Goal: Information Seeking & Learning: Learn about a topic

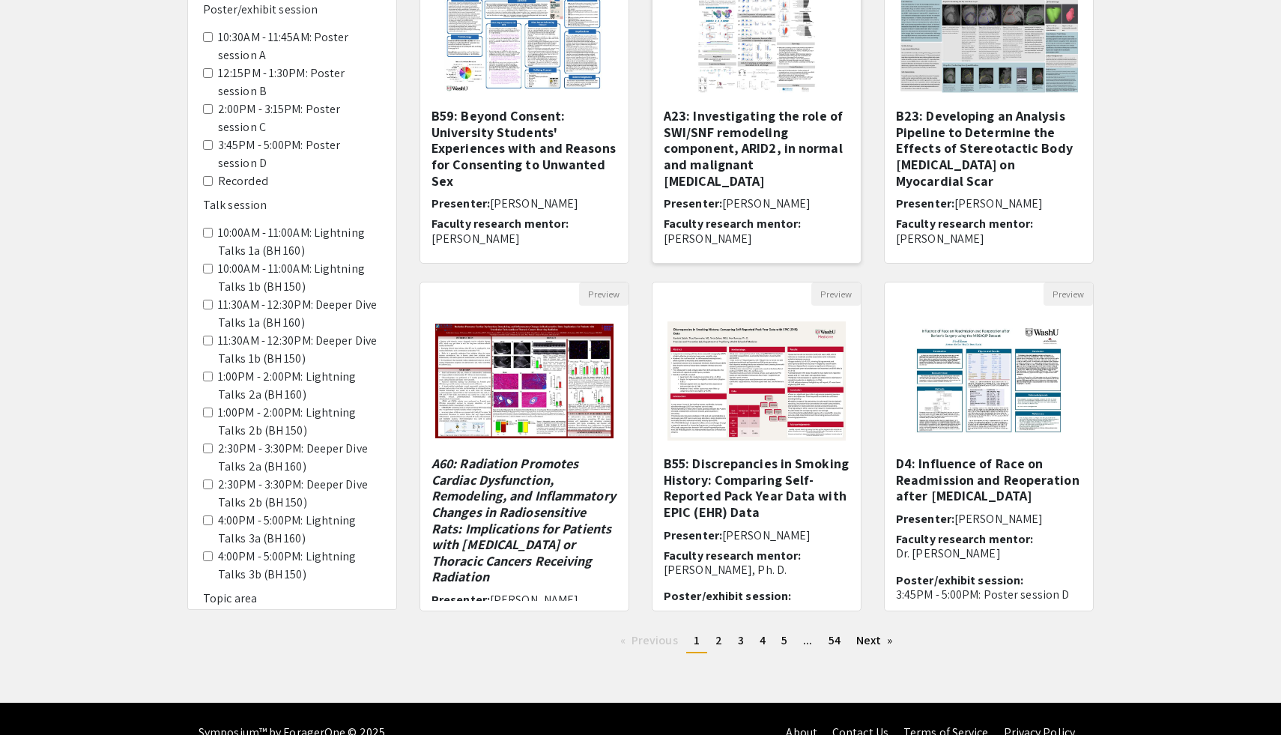
scroll to position [258, 0]
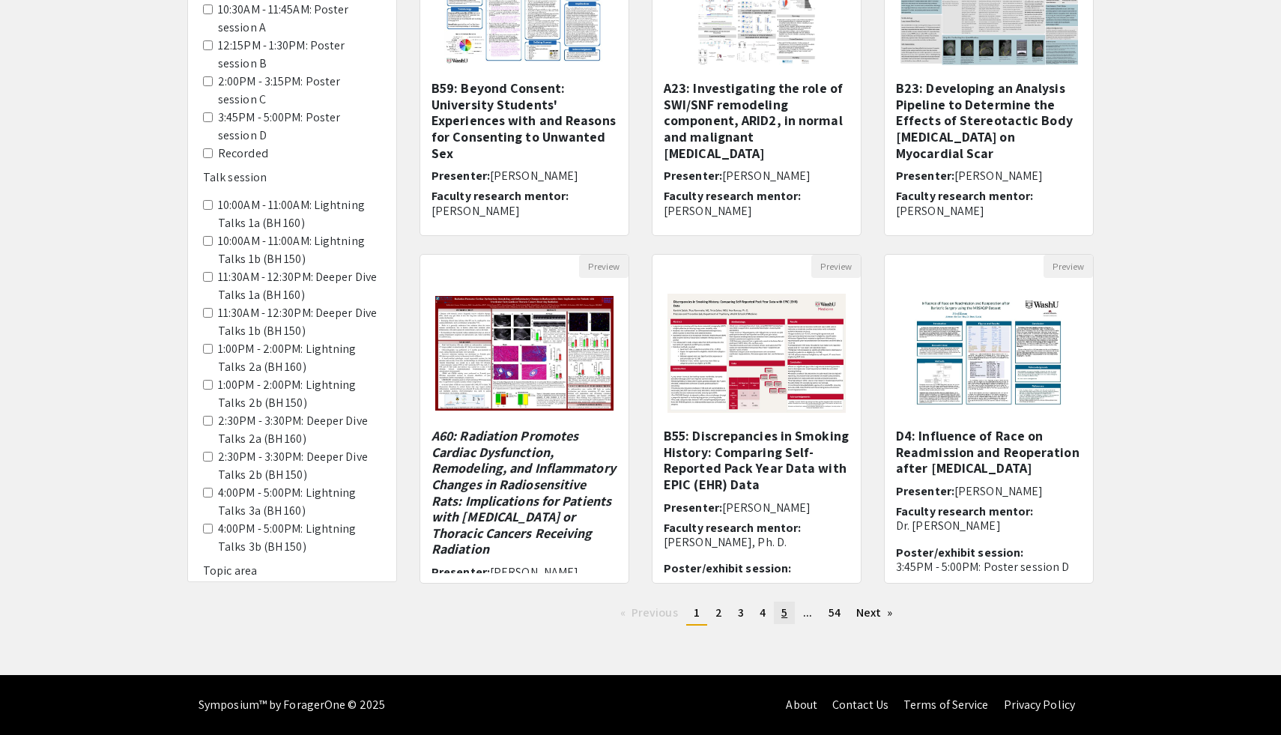
click at [782, 611] on span "5" at bounding box center [784, 612] width 6 height 16
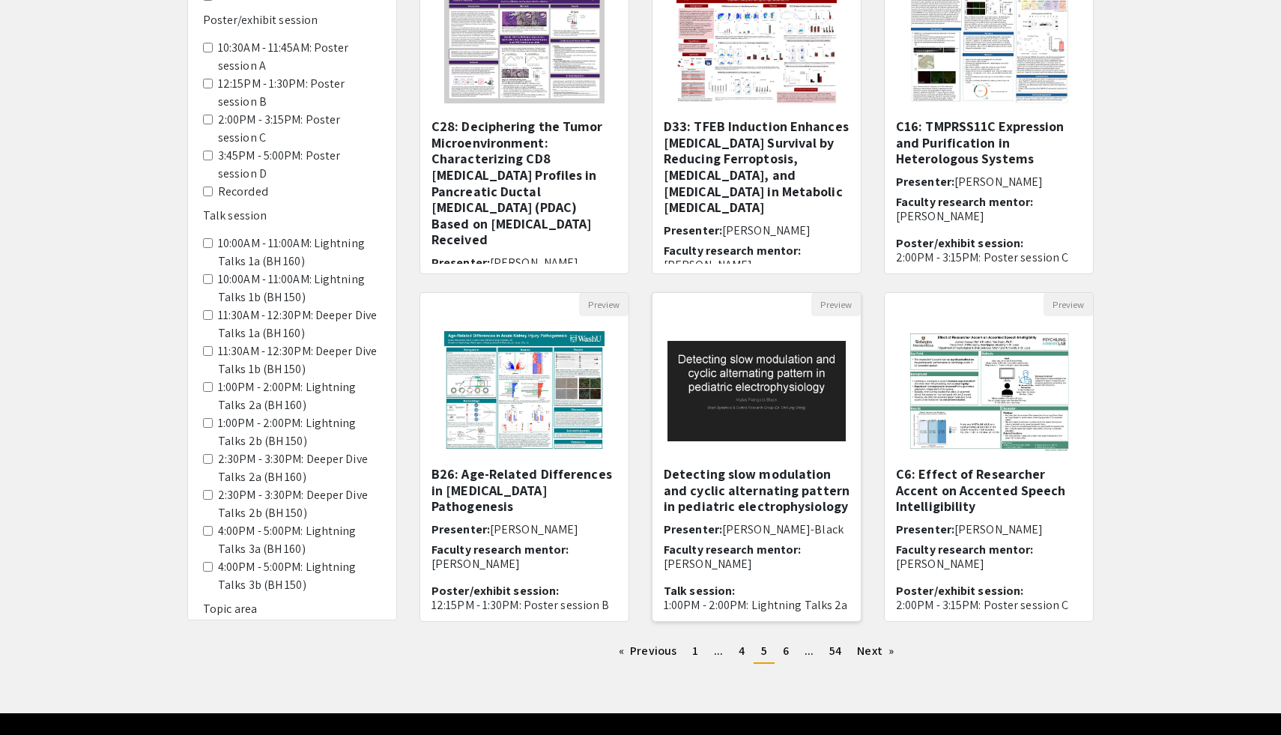
scroll to position [258, 0]
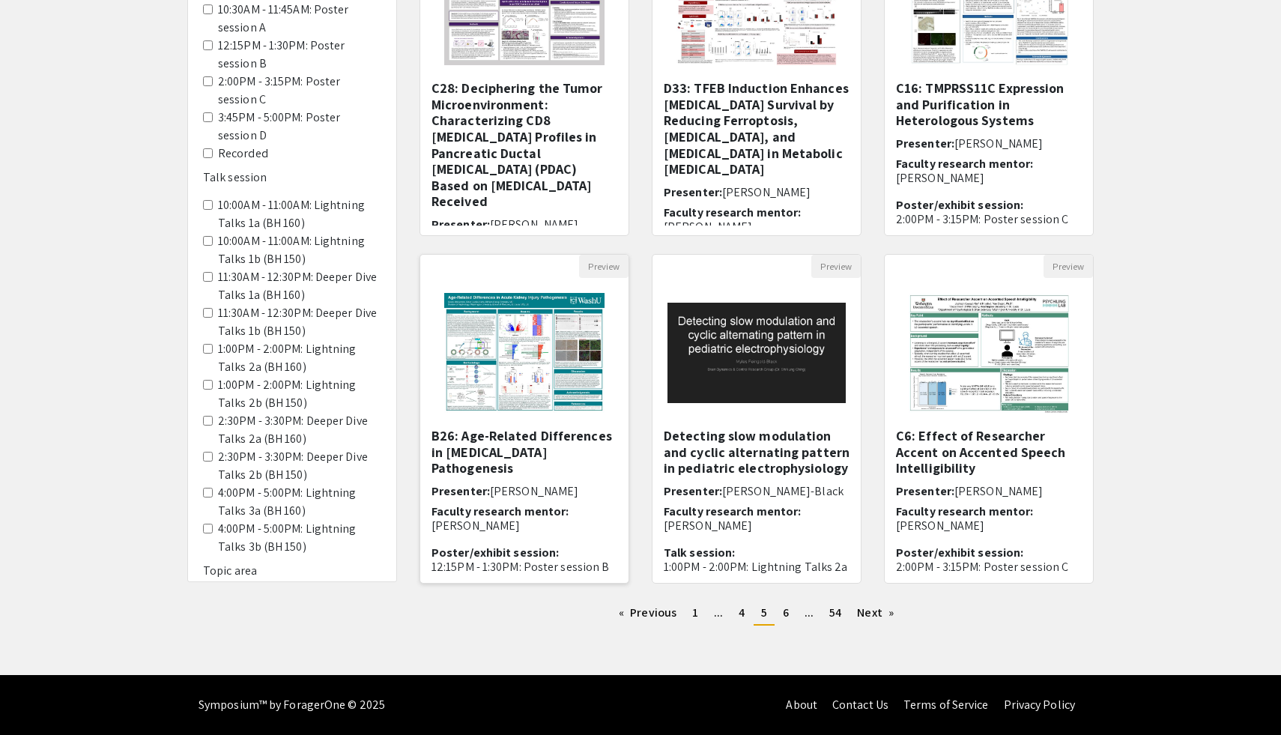
click at [533, 438] on h5 "B26: Age-Related Differences in [MEDICAL_DATA] Pathogenesis" at bounding box center [524, 452] width 186 height 49
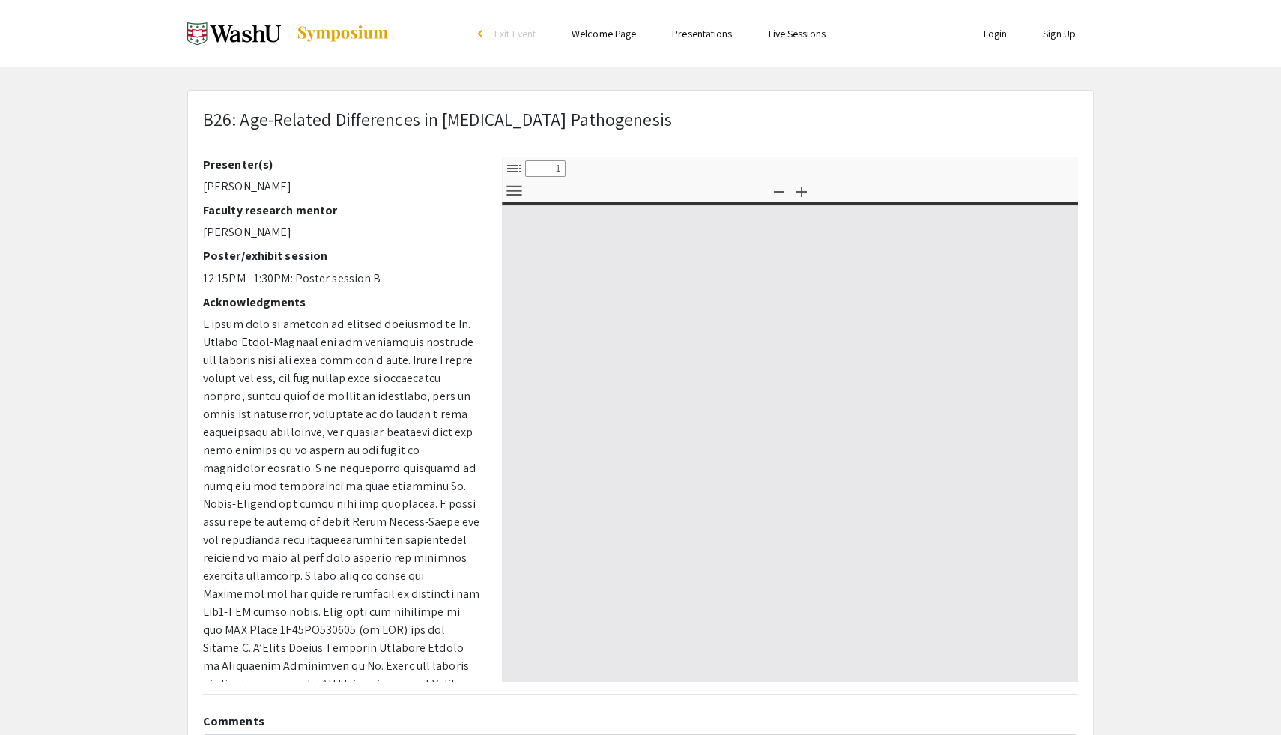
select select "custom"
type input "0"
select select "custom"
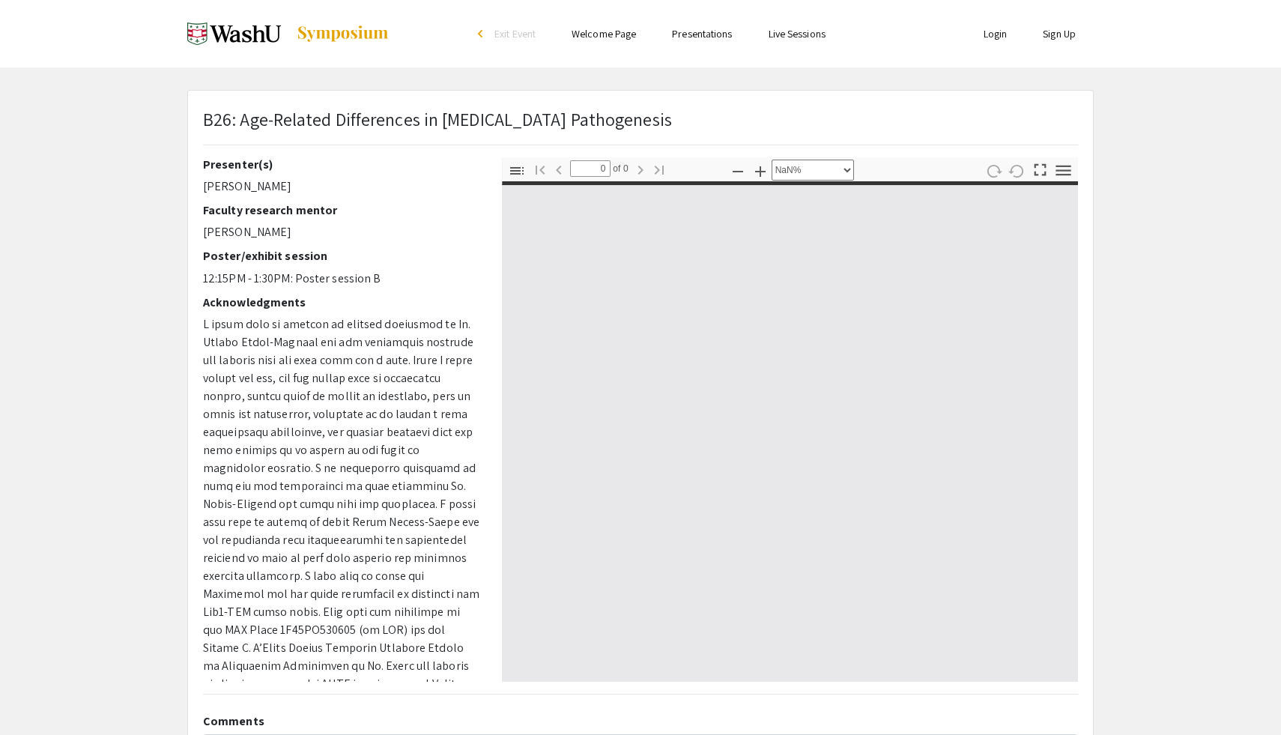
type input "1"
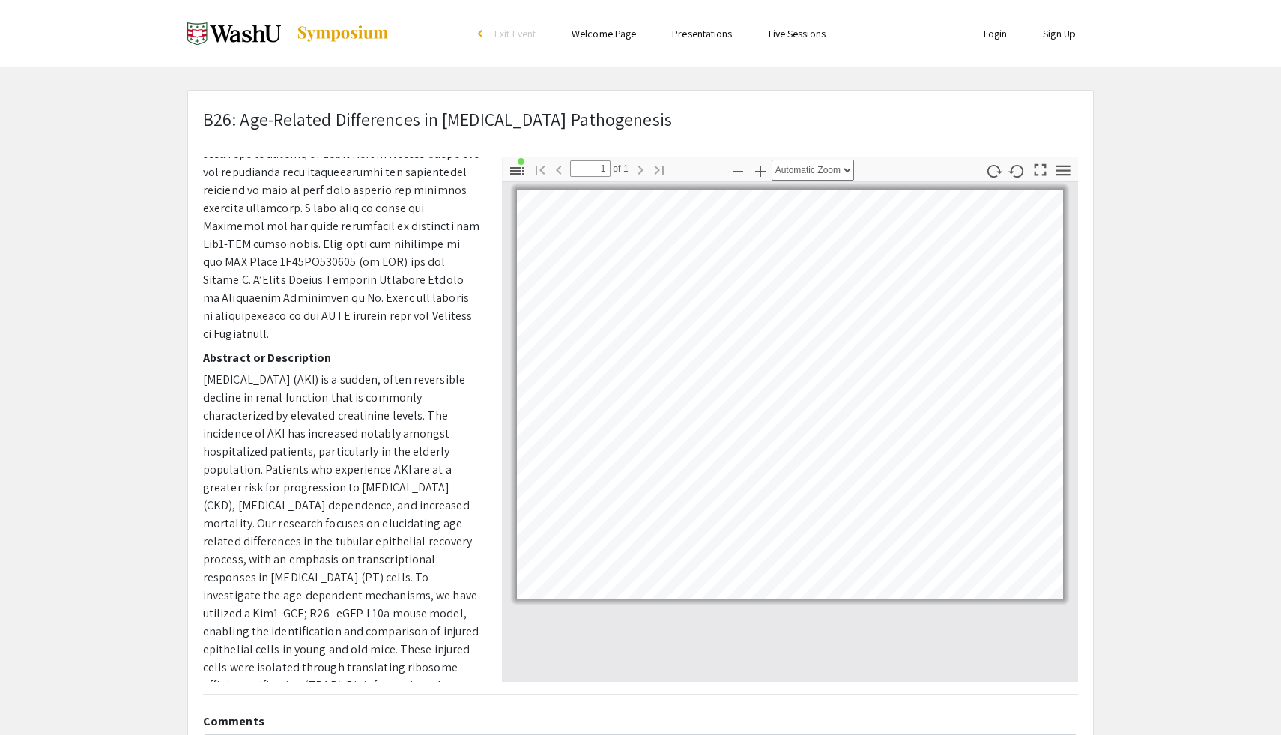
scroll to position [608, 0]
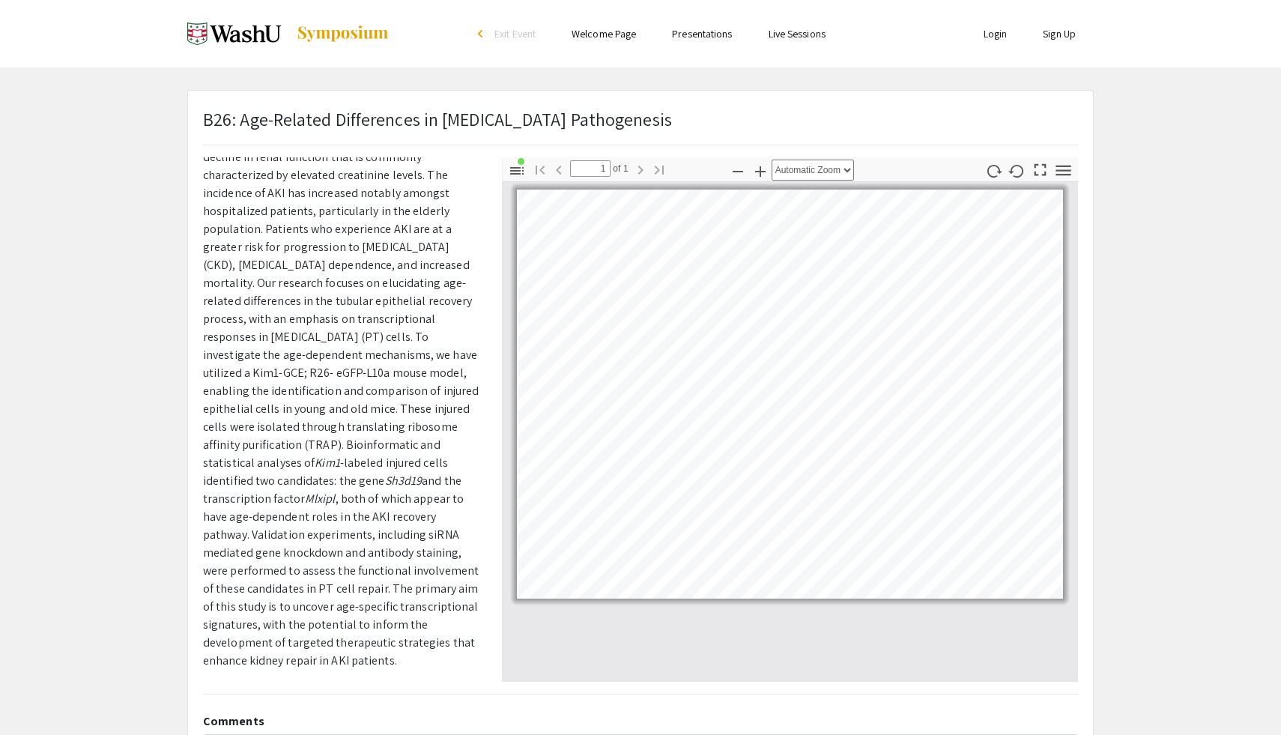
select select "custom"
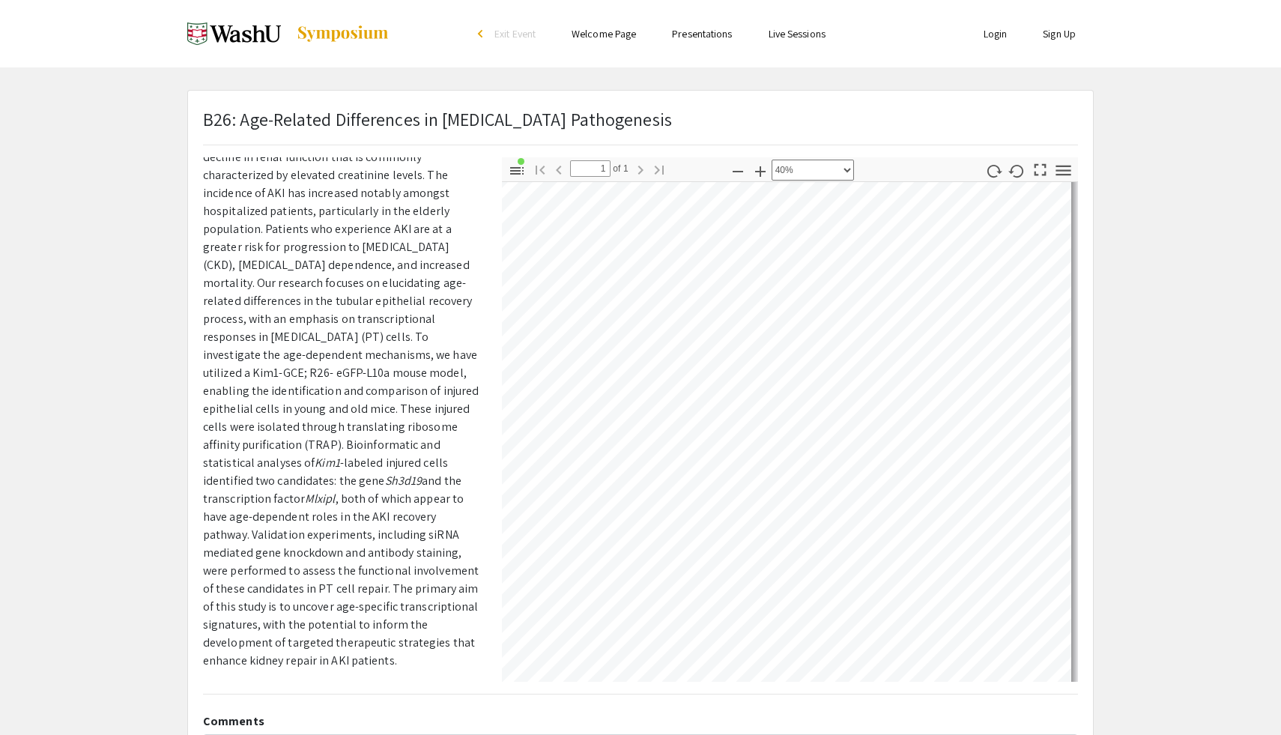
scroll to position [118, 818]
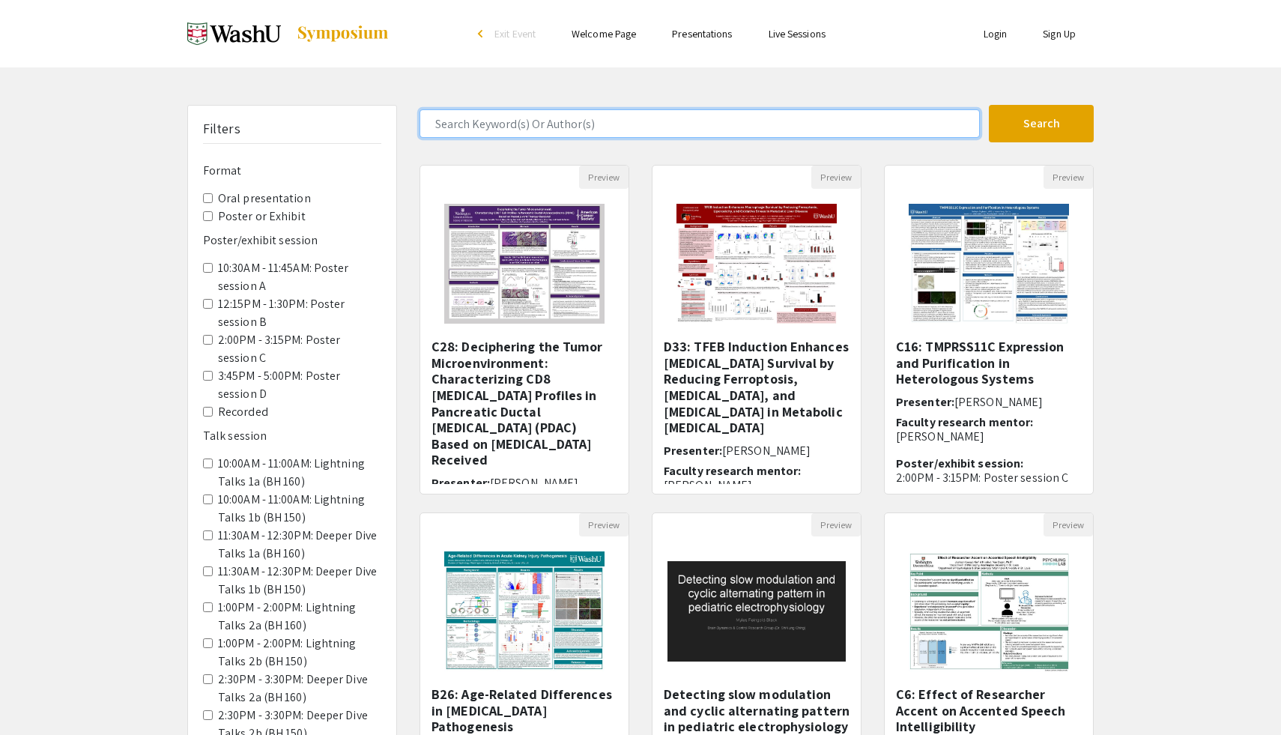
click at [632, 117] on input "Search Keyword(s) Or Author(s)" at bounding box center [699, 123] width 560 height 28
type input "Grace"
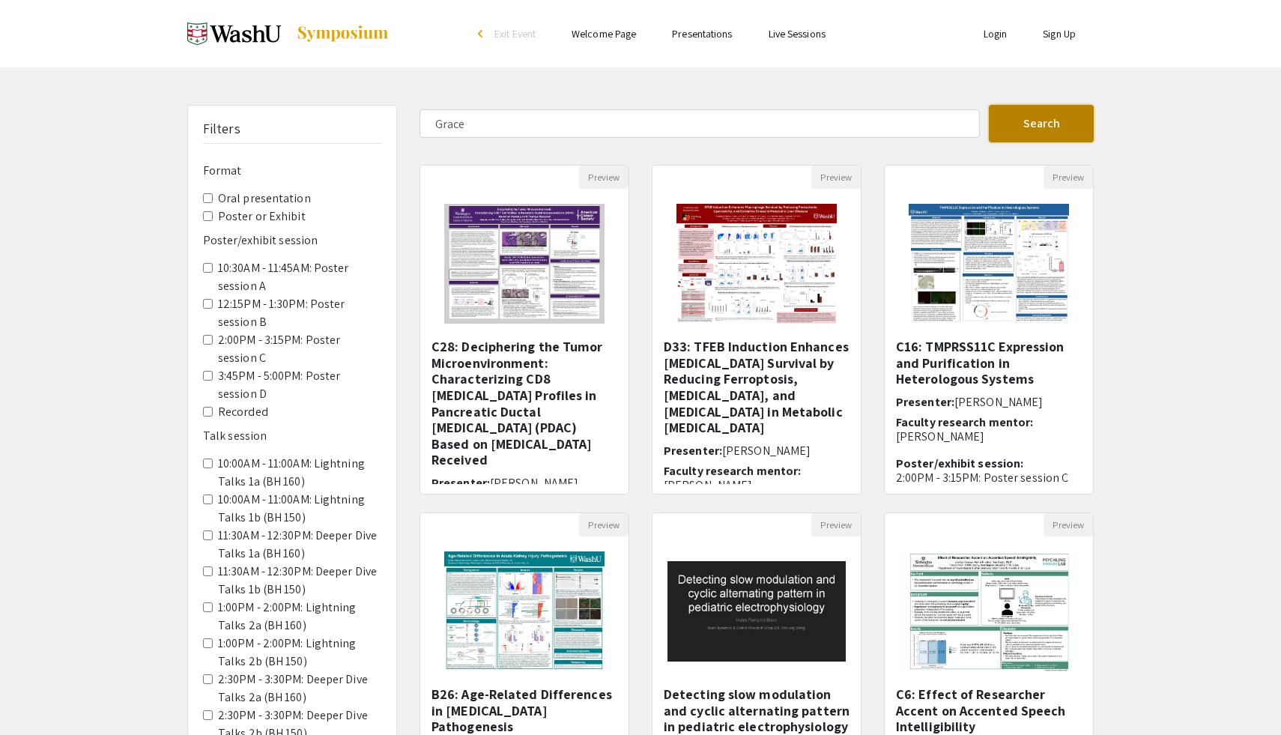
click at [1059, 131] on button "Search" at bounding box center [1041, 123] width 105 height 37
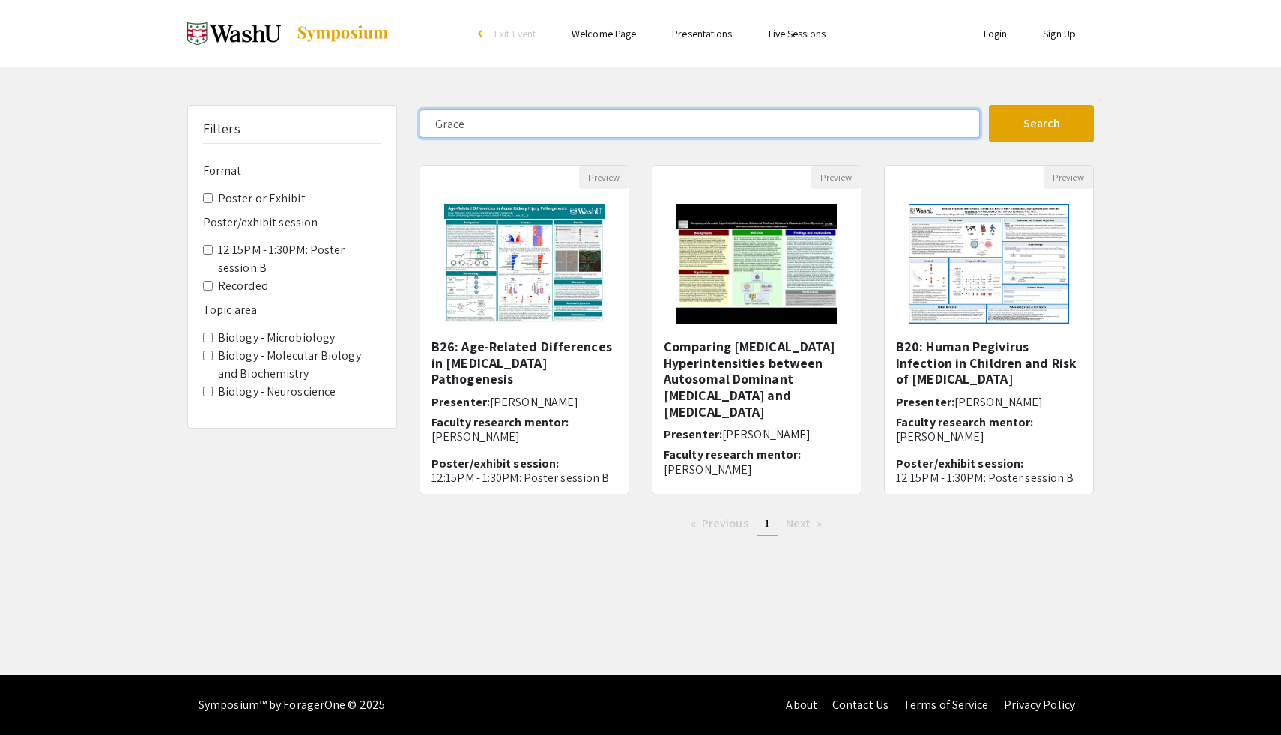
click at [700, 118] on input "Grace" at bounding box center [699, 123] width 560 height 28
